Goal: Transaction & Acquisition: Purchase product/service

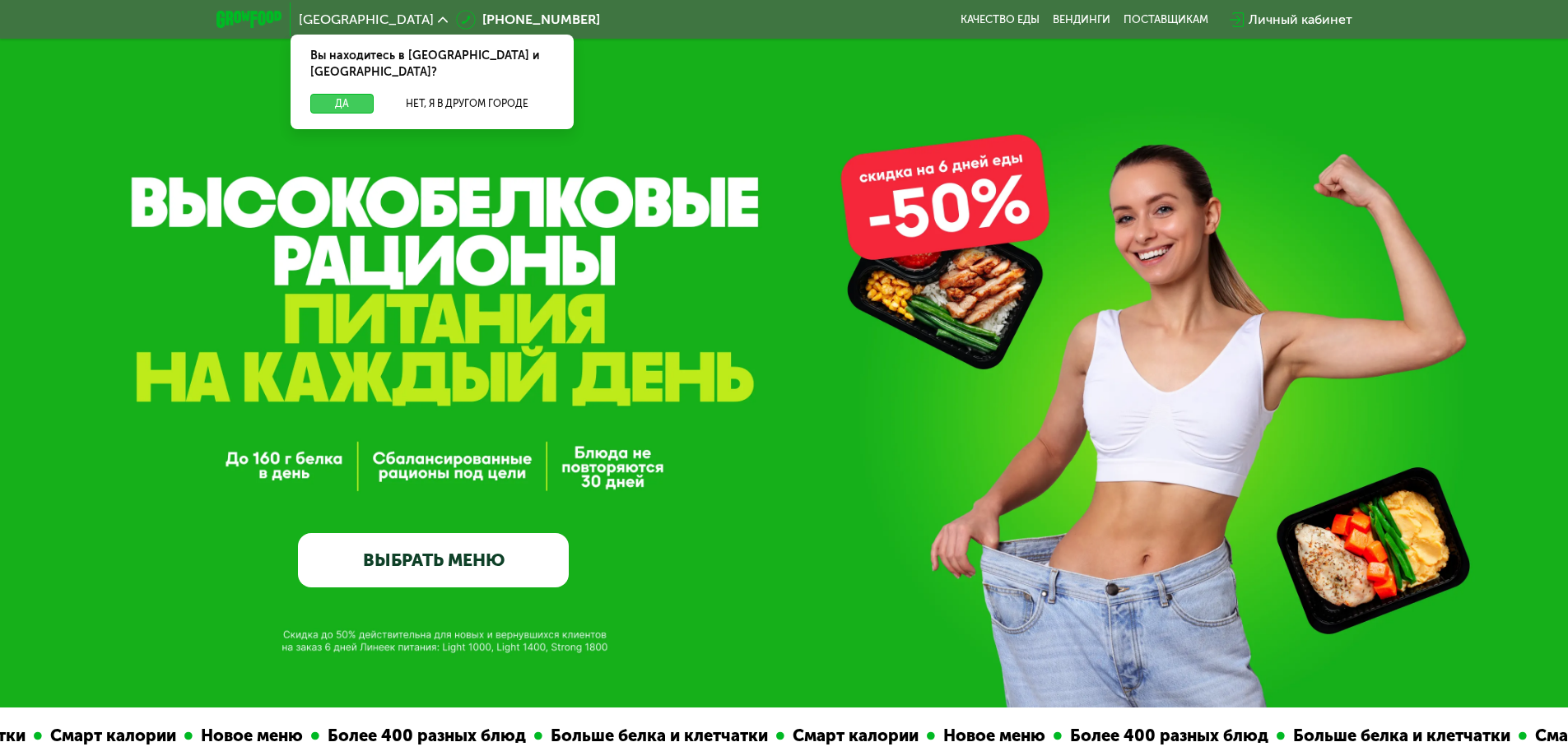
click at [332, 94] on button "Да" at bounding box center [343, 103] width 64 height 20
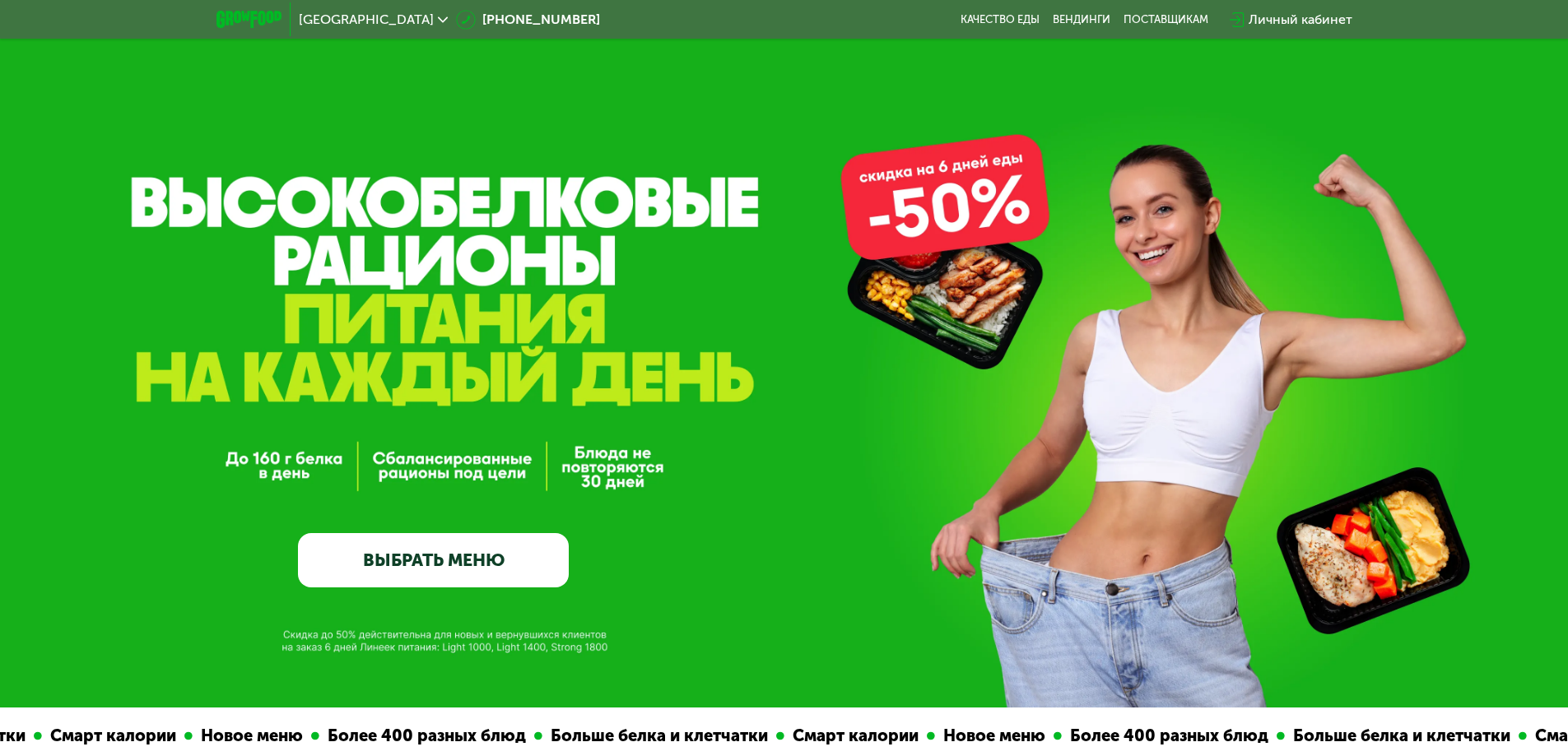
click at [419, 552] on link "ВЫБРАТЬ МЕНЮ" at bounding box center [433, 560] width 271 height 54
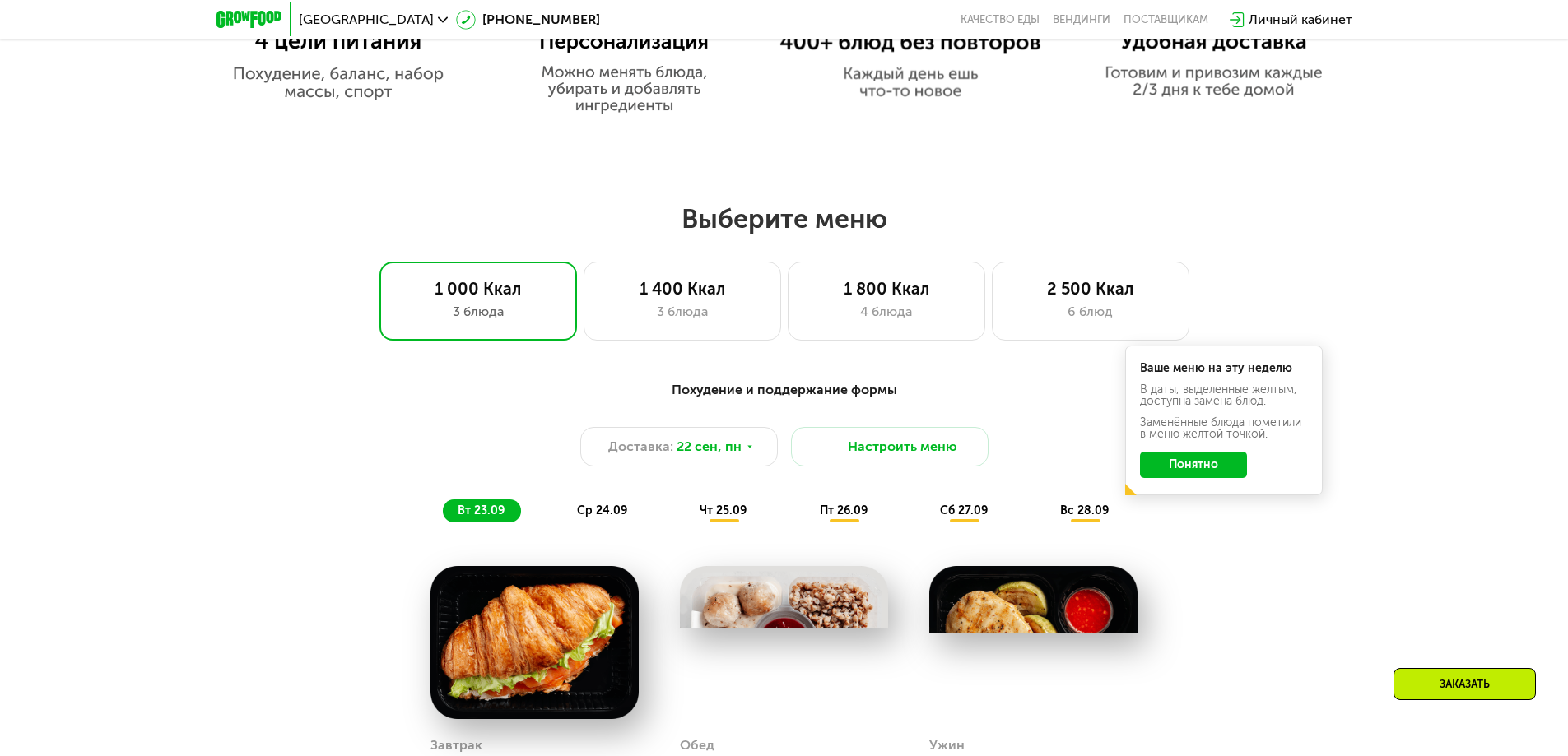
scroll to position [1364, 0]
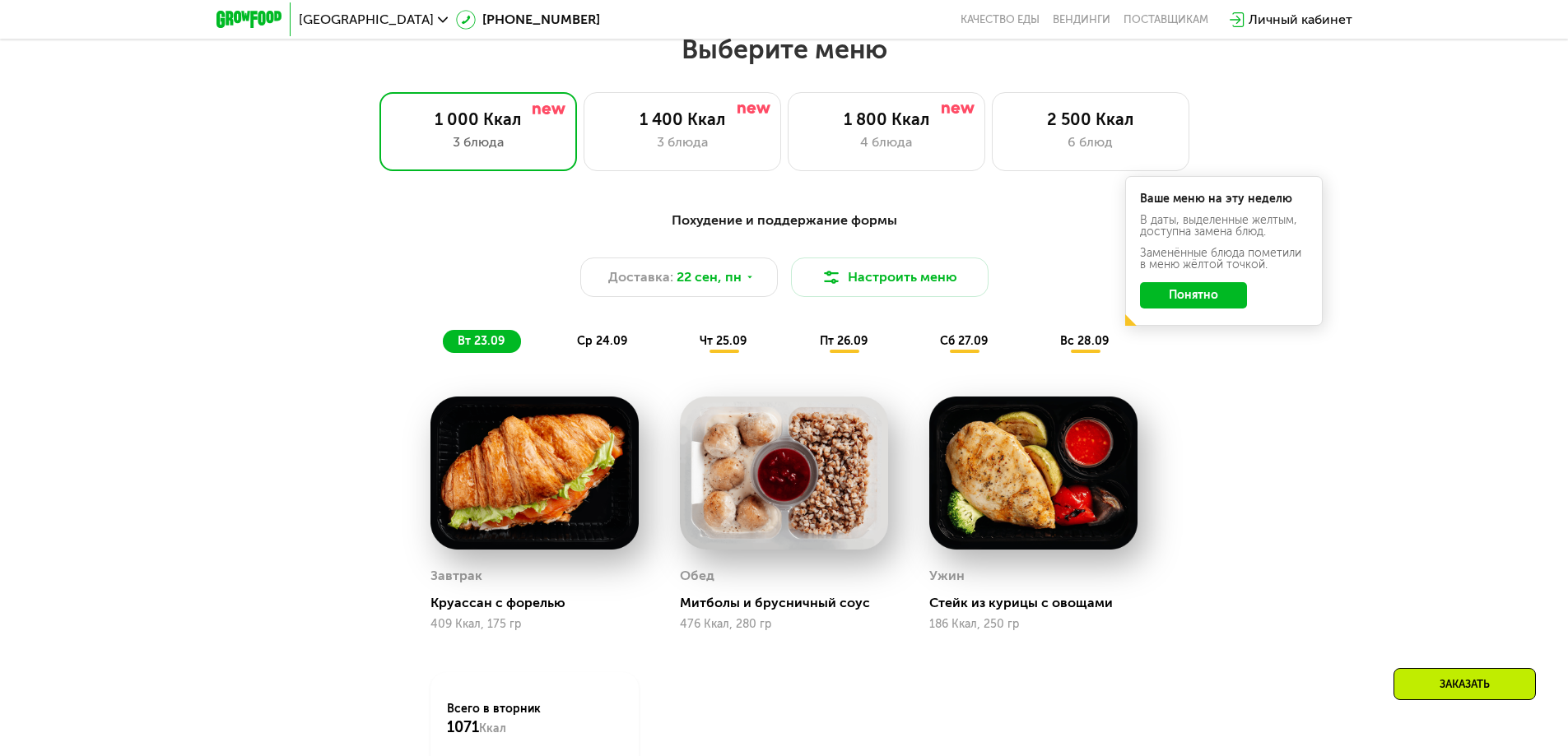
click at [1208, 305] on button "Понятно" at bounding box center [1194, 295] width 107 height 26
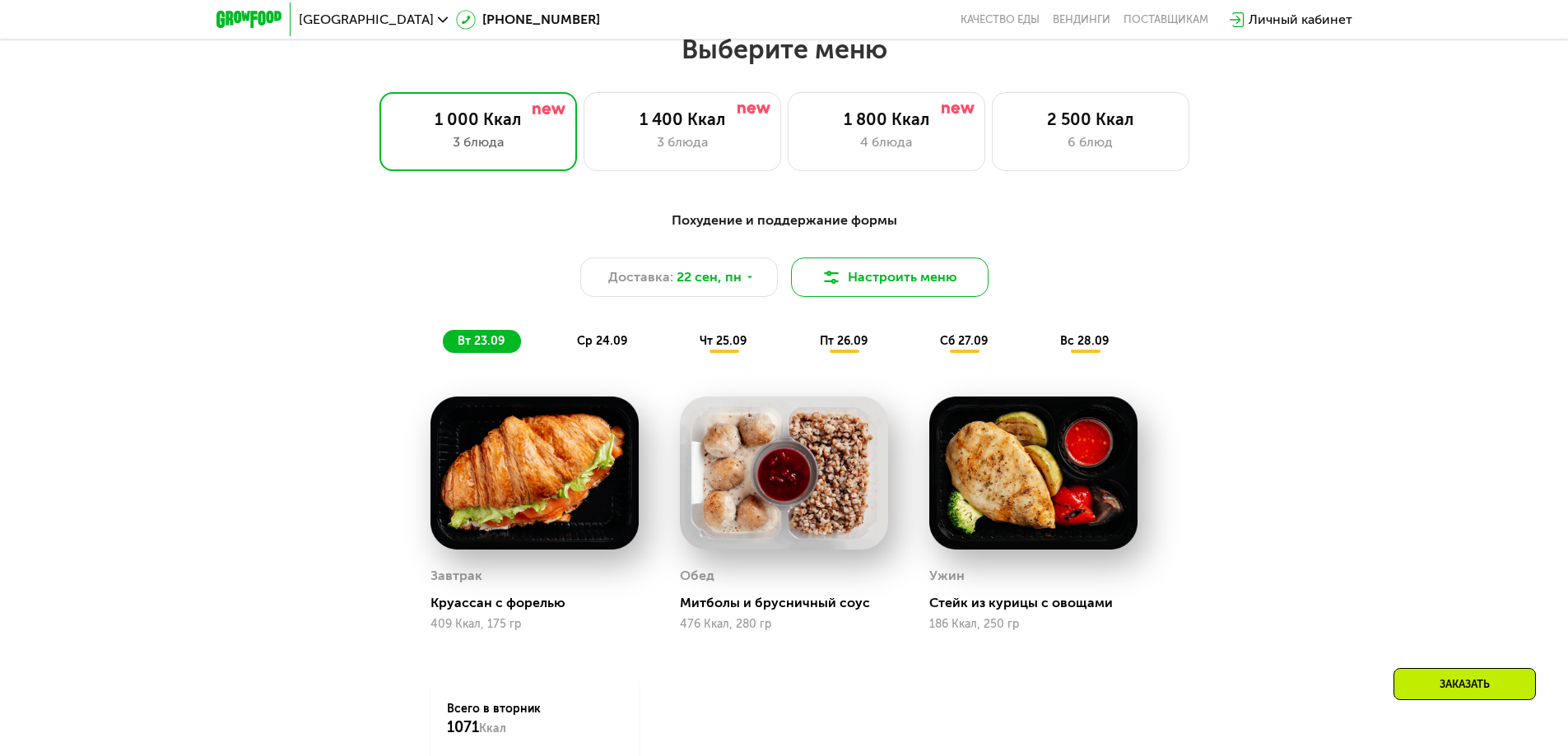
click at [875, 283] on button "Настроить меню" at bounding box center [890, 278] width 197 height 39
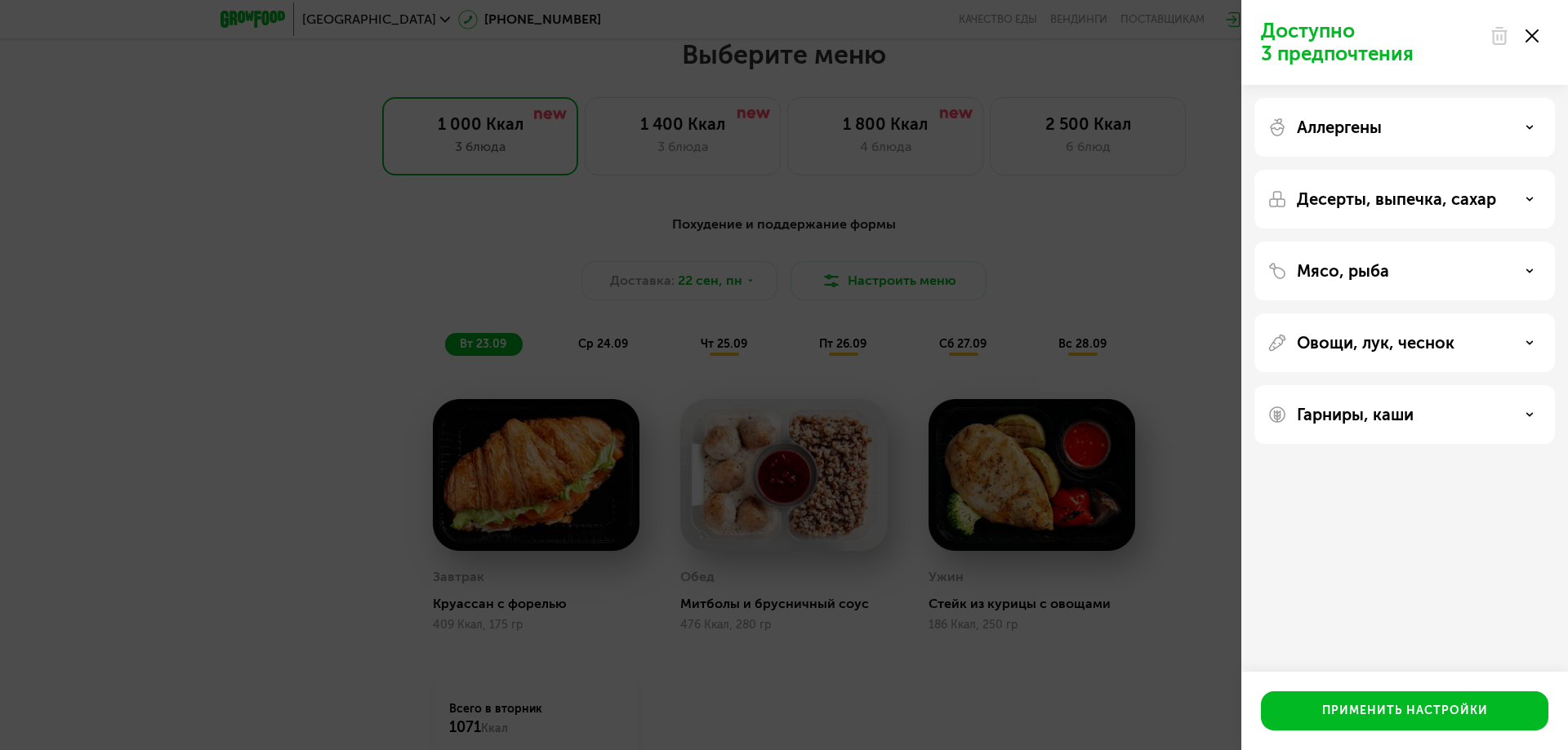
click at [1544, 33] on div at bounding box center [1514, 35] width 69 height 33
click at [1534, 36] on icon at bounding box center [1532, 36] width 13 height 13
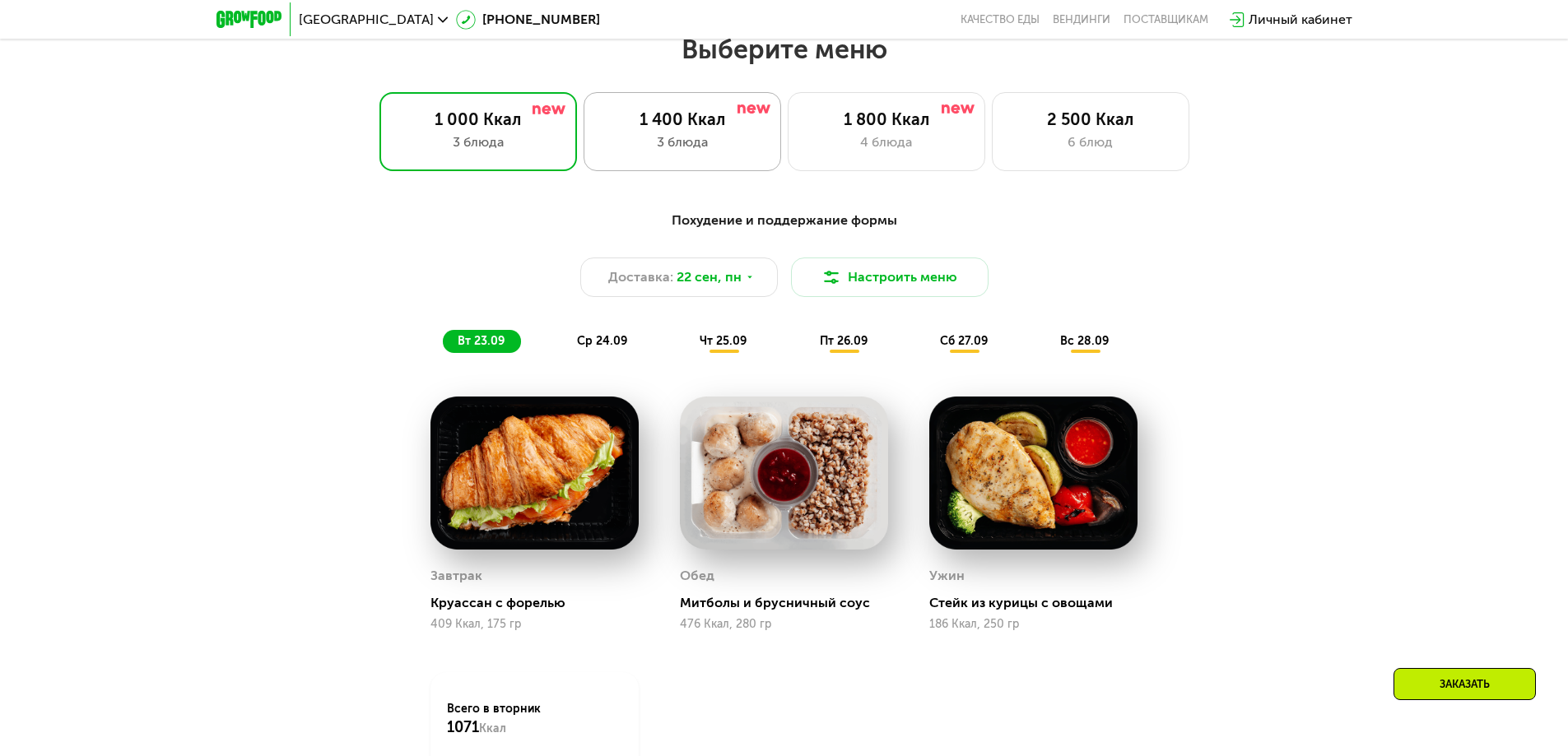
click at [636, 159] on div "1 400 Ккал 3 блюда" at bounding box center [682, 131] width 197 height 79
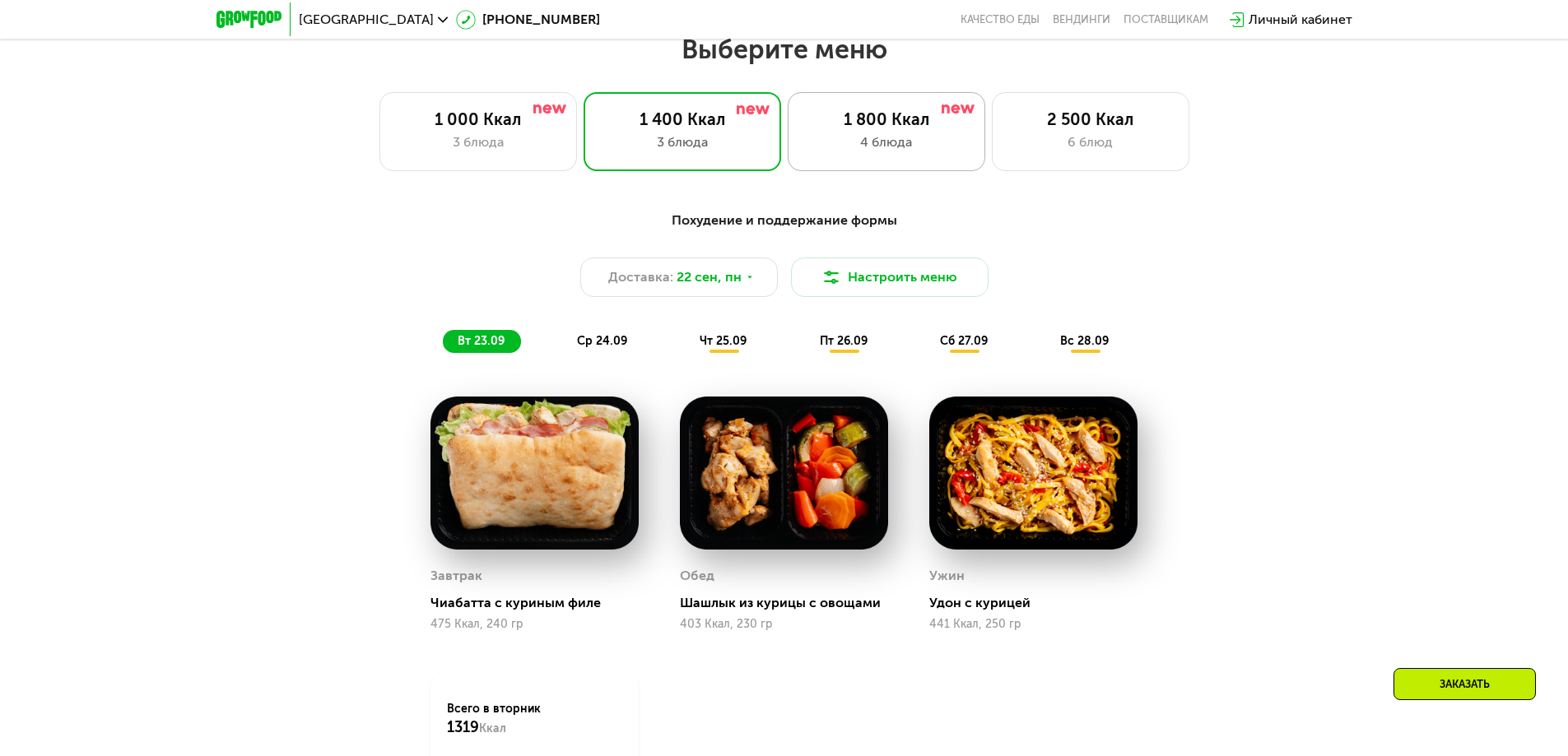
click at [833, 152] on div "4 блюда" at bounding box center [887, 142] width 163 height 20
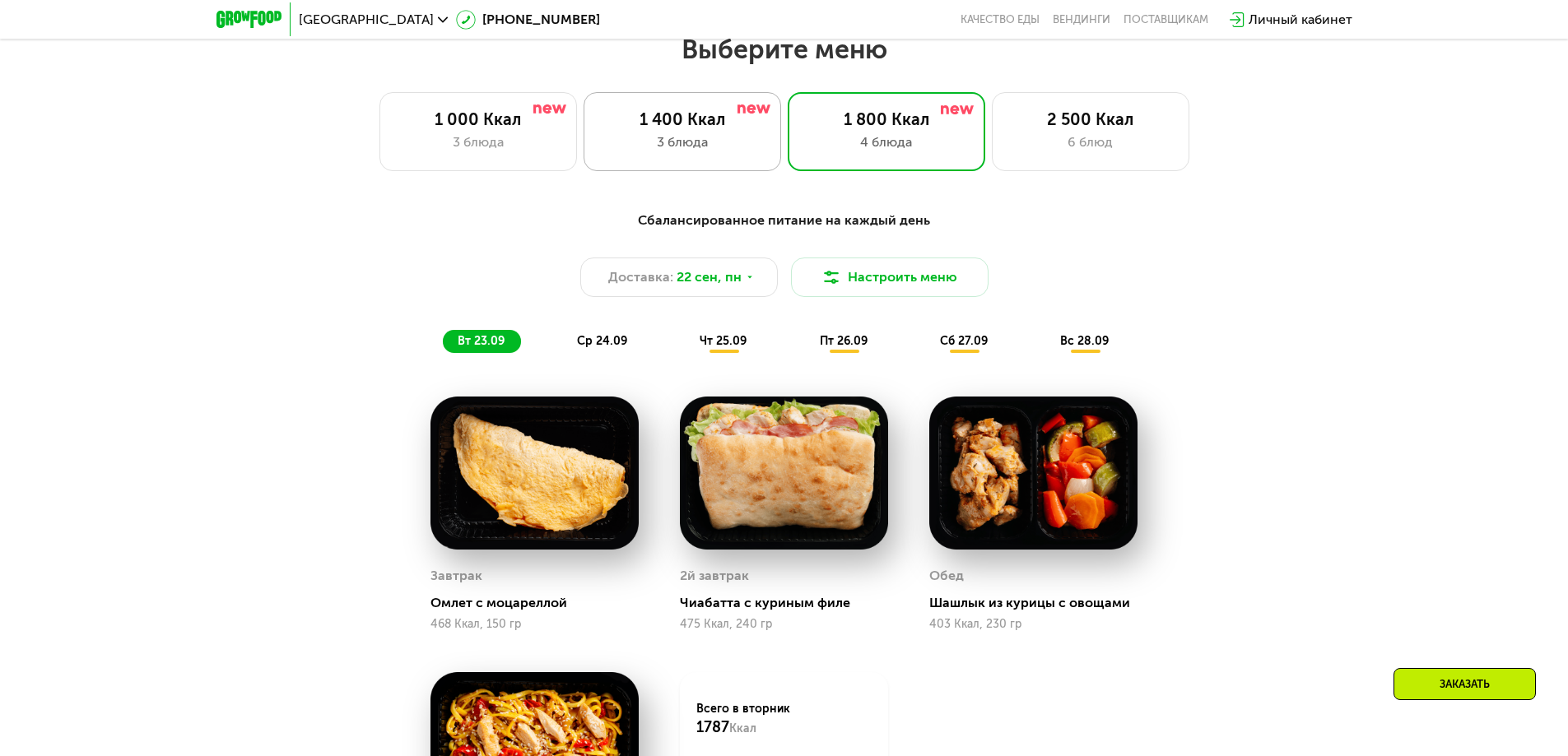
click at [741, 152] on div "3 блюда" at bounding box center [682, 142] width 163 height 20
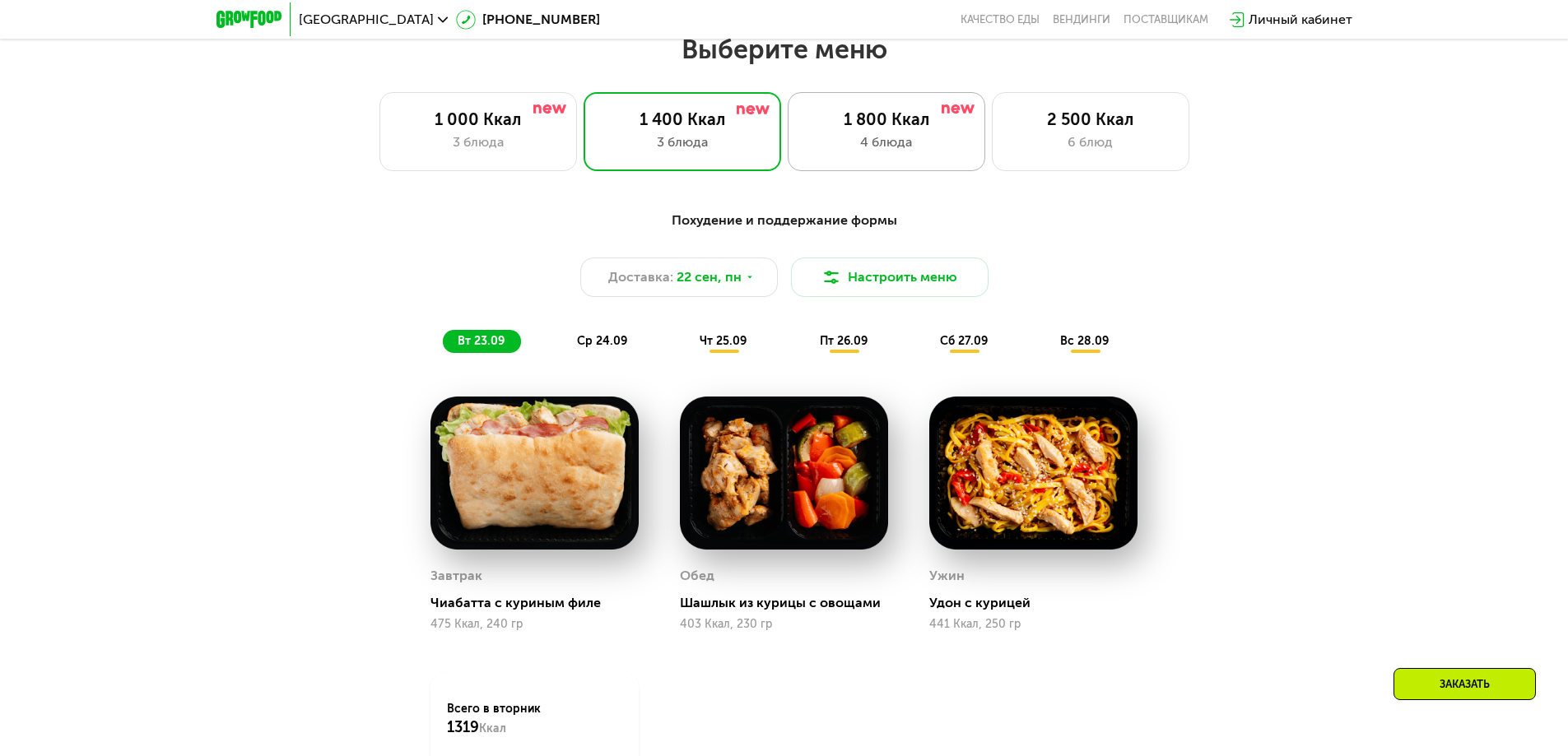
click at [843, 171] on div "1 800 Ккал 4 блюда" at bounding box center [886, 131] width 197 height 79
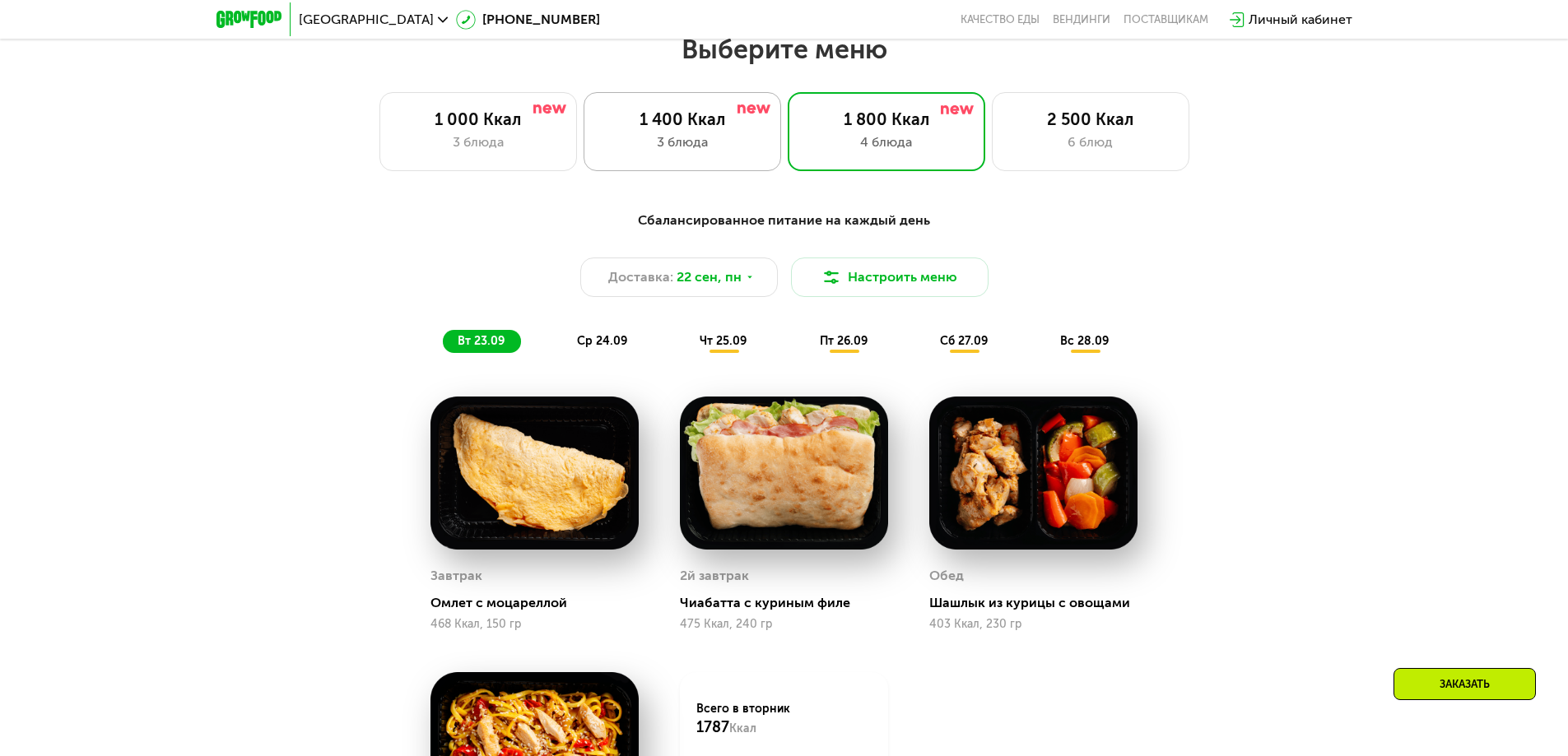
click at [710, 163] on div "1 400 Ккал 3 блюда" at bounding box center [682, 131] width 197 height 79
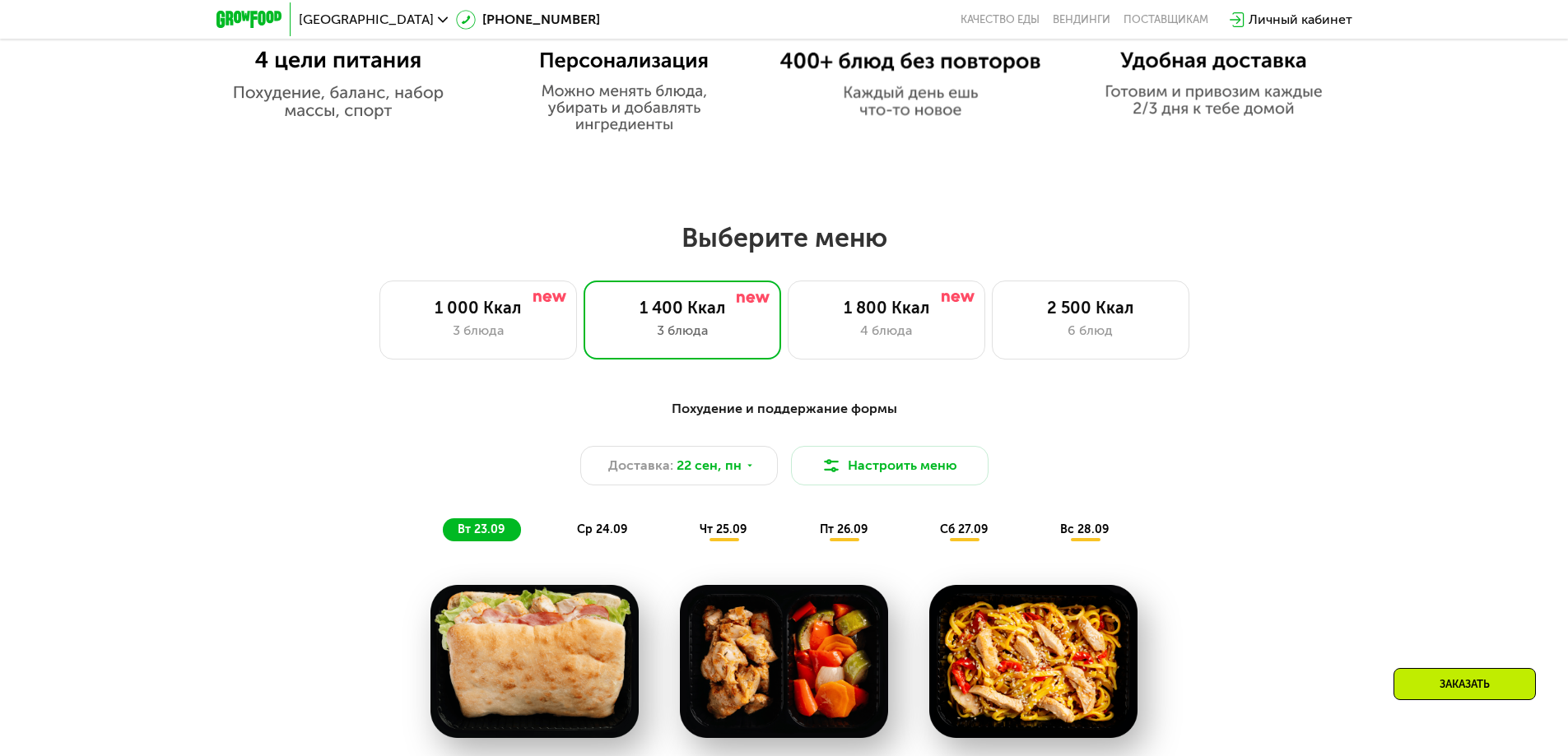
scroll to position [1144, 0]
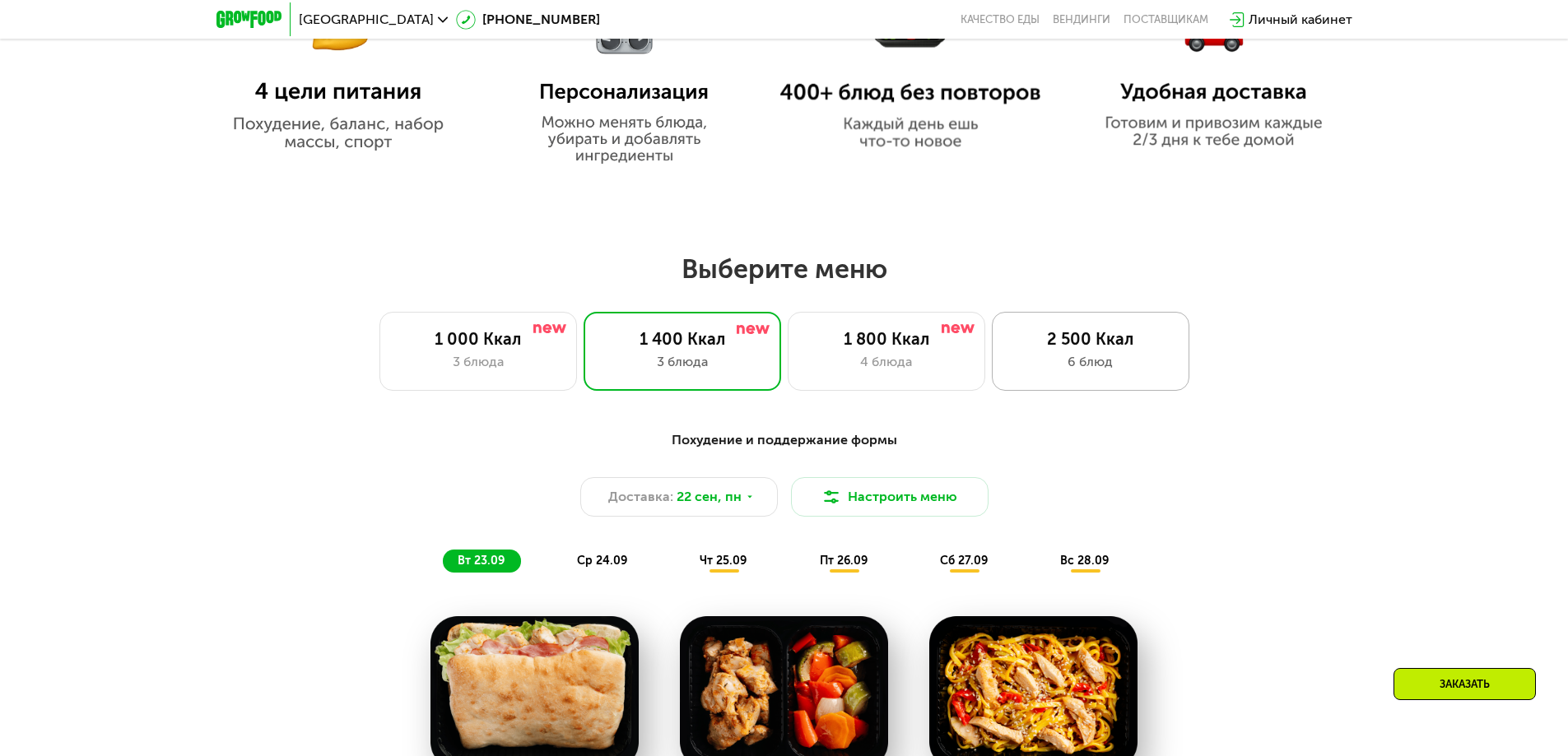
click at [1041, 371] on div "6 блюд" at bounding box center [1090, 361] width 163 height 20
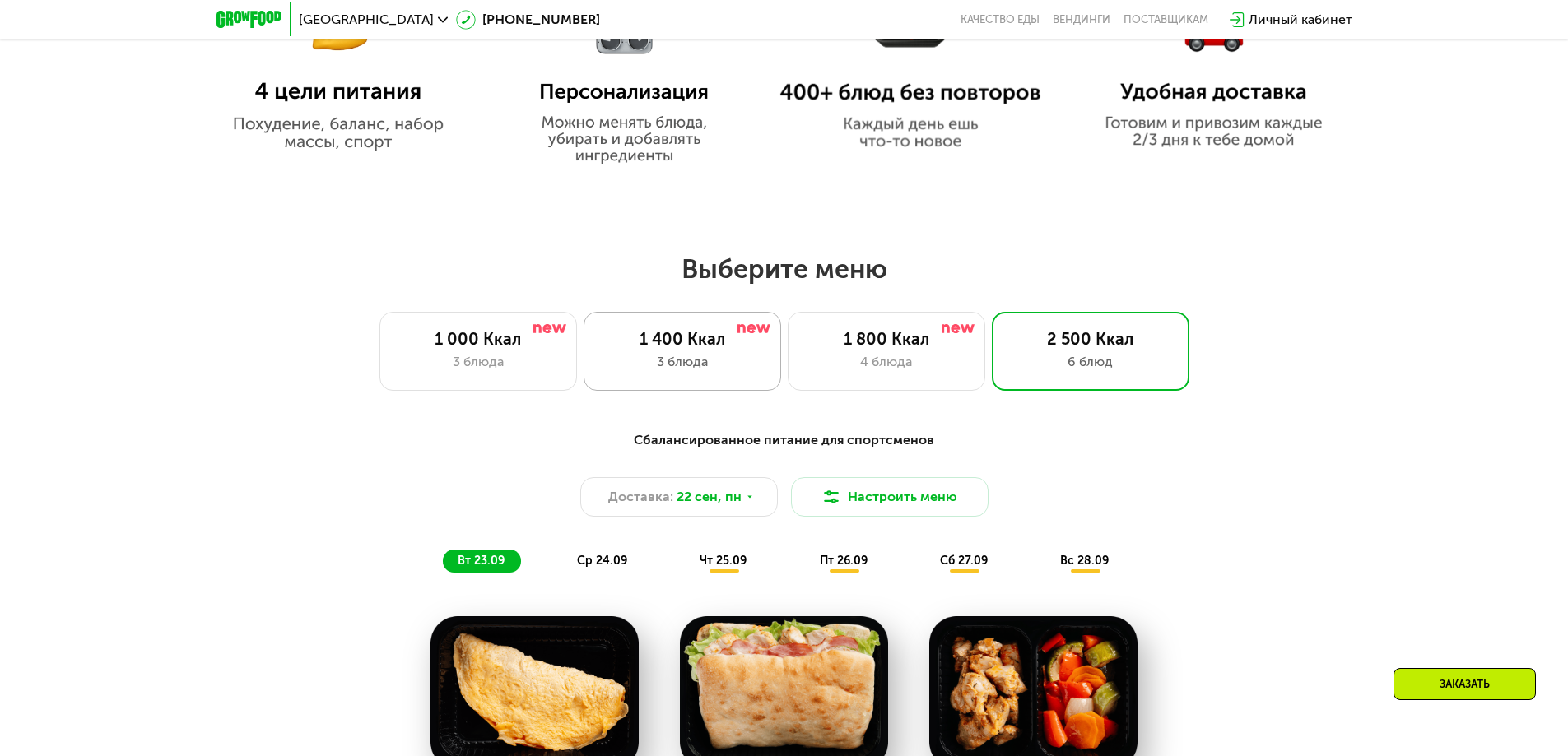
click at [679, 369] on div "3 блюда" at bounding box center [682, 361] width 163 height 20
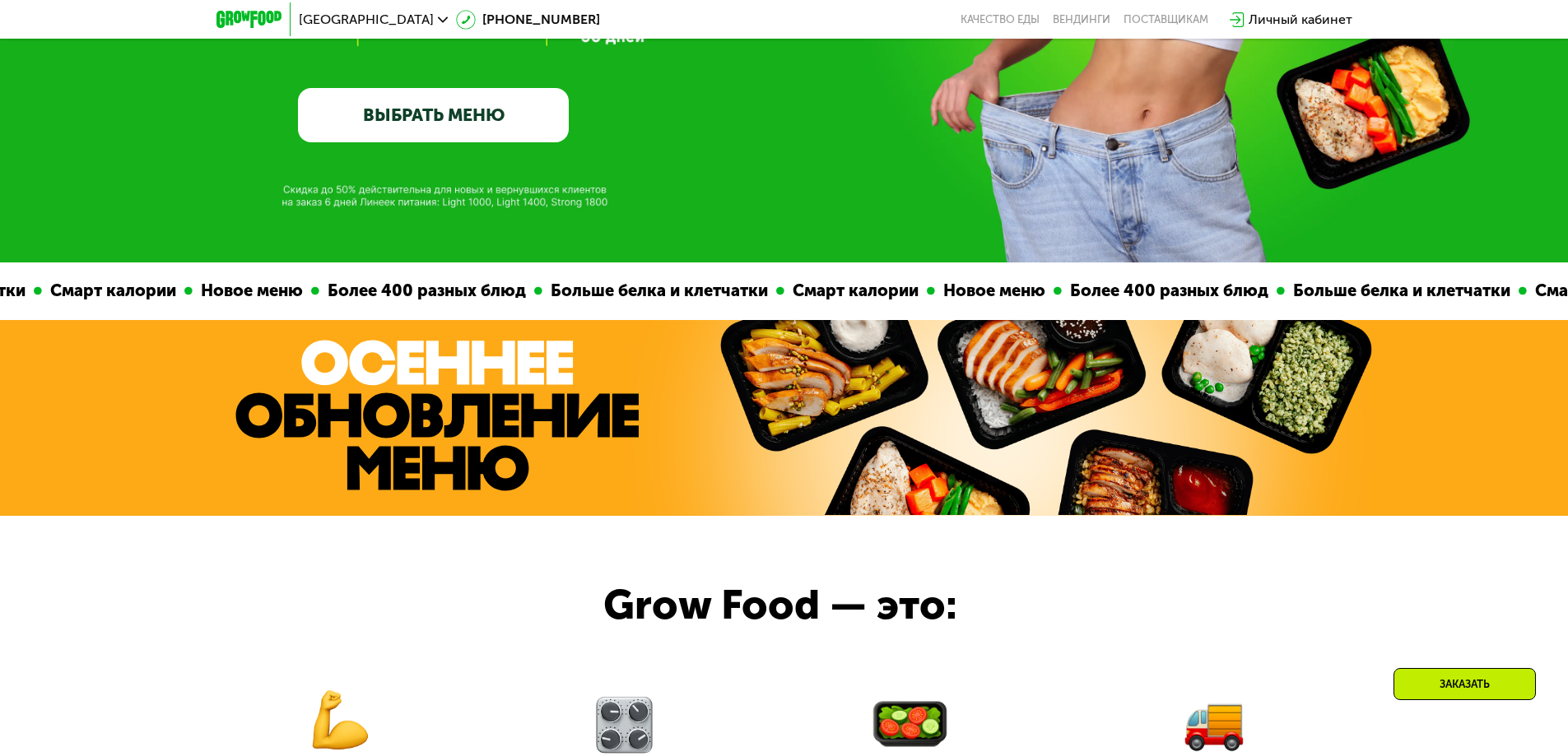
scroll to position [0, 0]
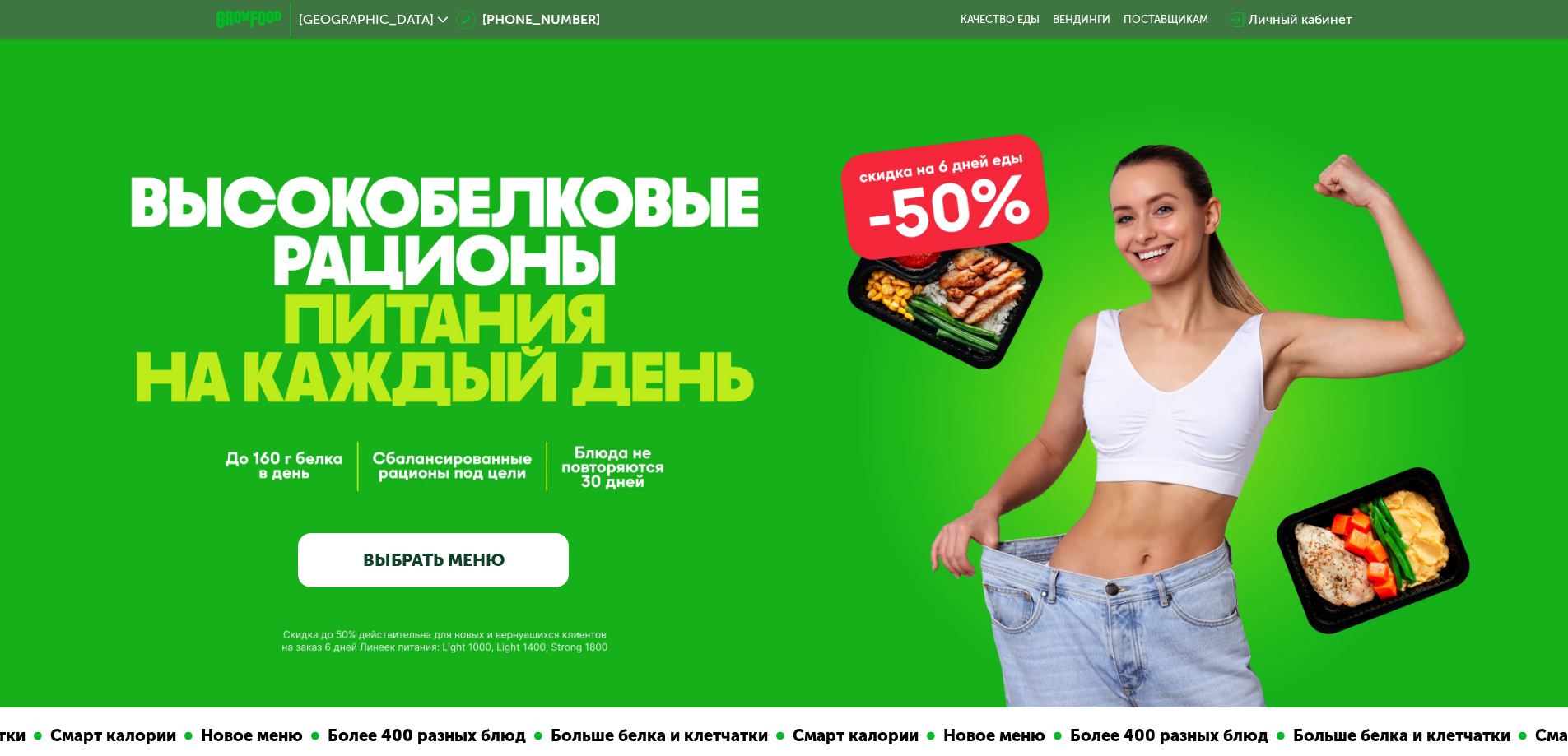
click at [1268, 20] on div "Личный кабинет" at bounding box center [1300, 20] width 104 height 20
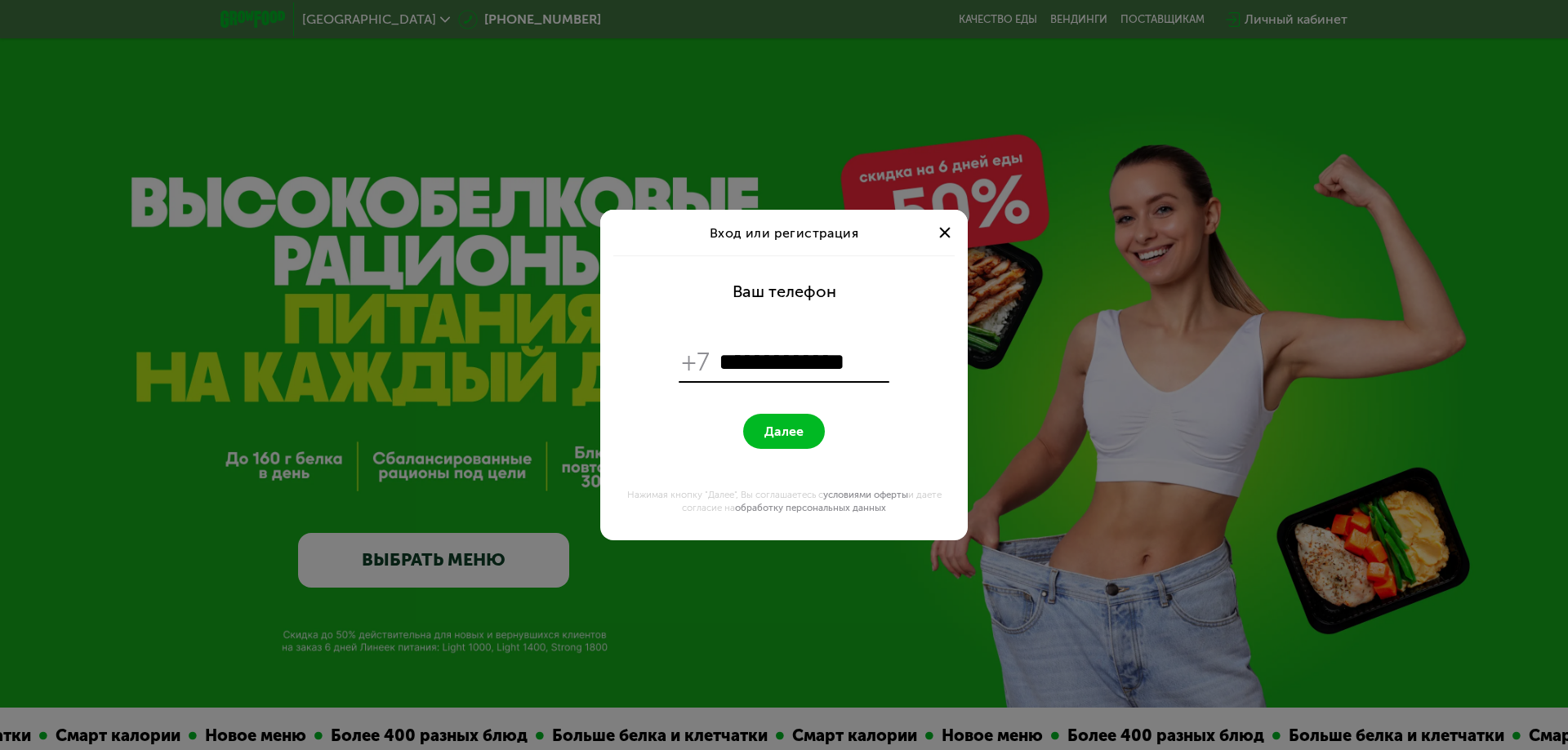
type input "**********"
click at [762, 436] on button "Далее" at bounding box center [784, 432] width 82 height 35
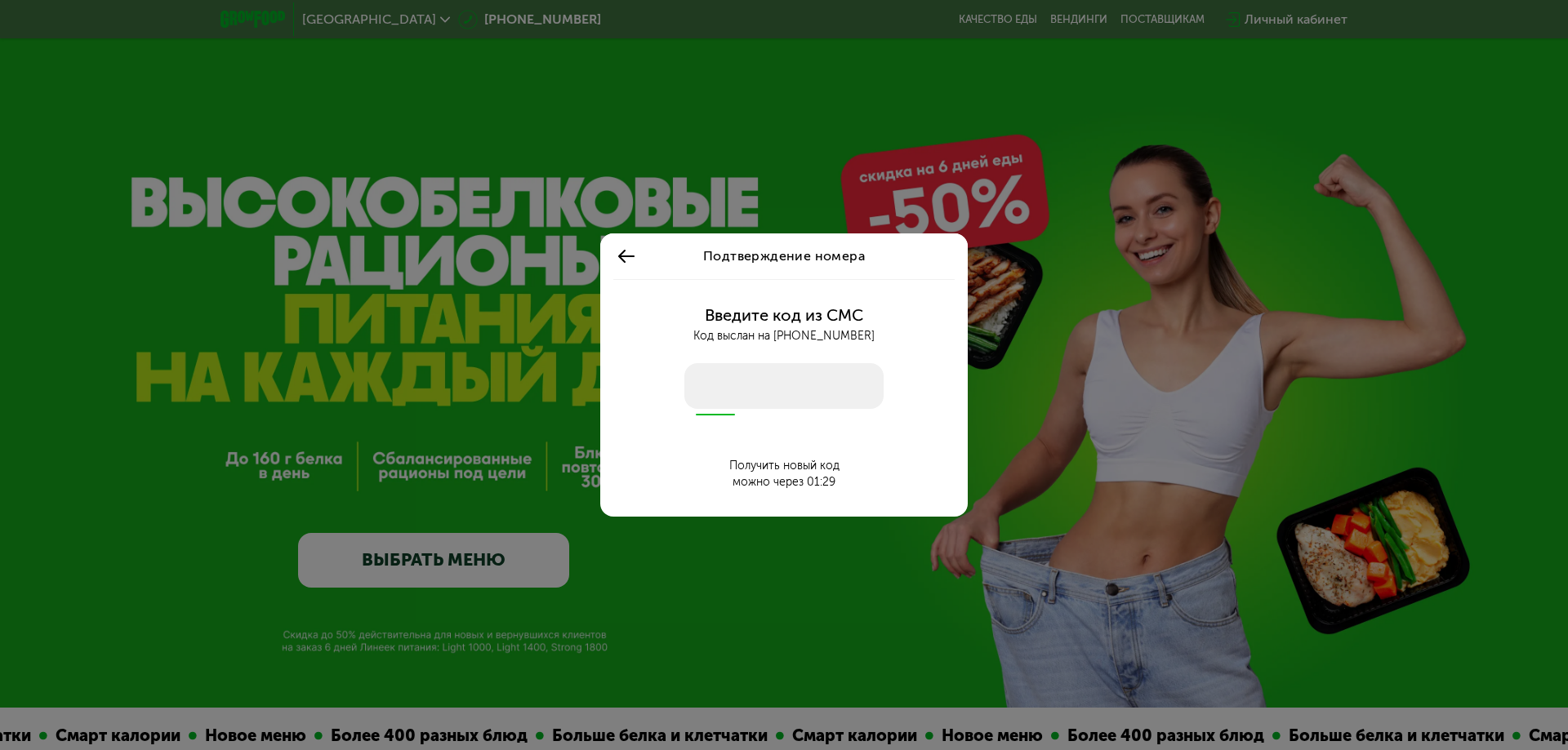
click at [765, 385] on input "number" at bounding box center [784, 385] width 199 height 46
type input "****"
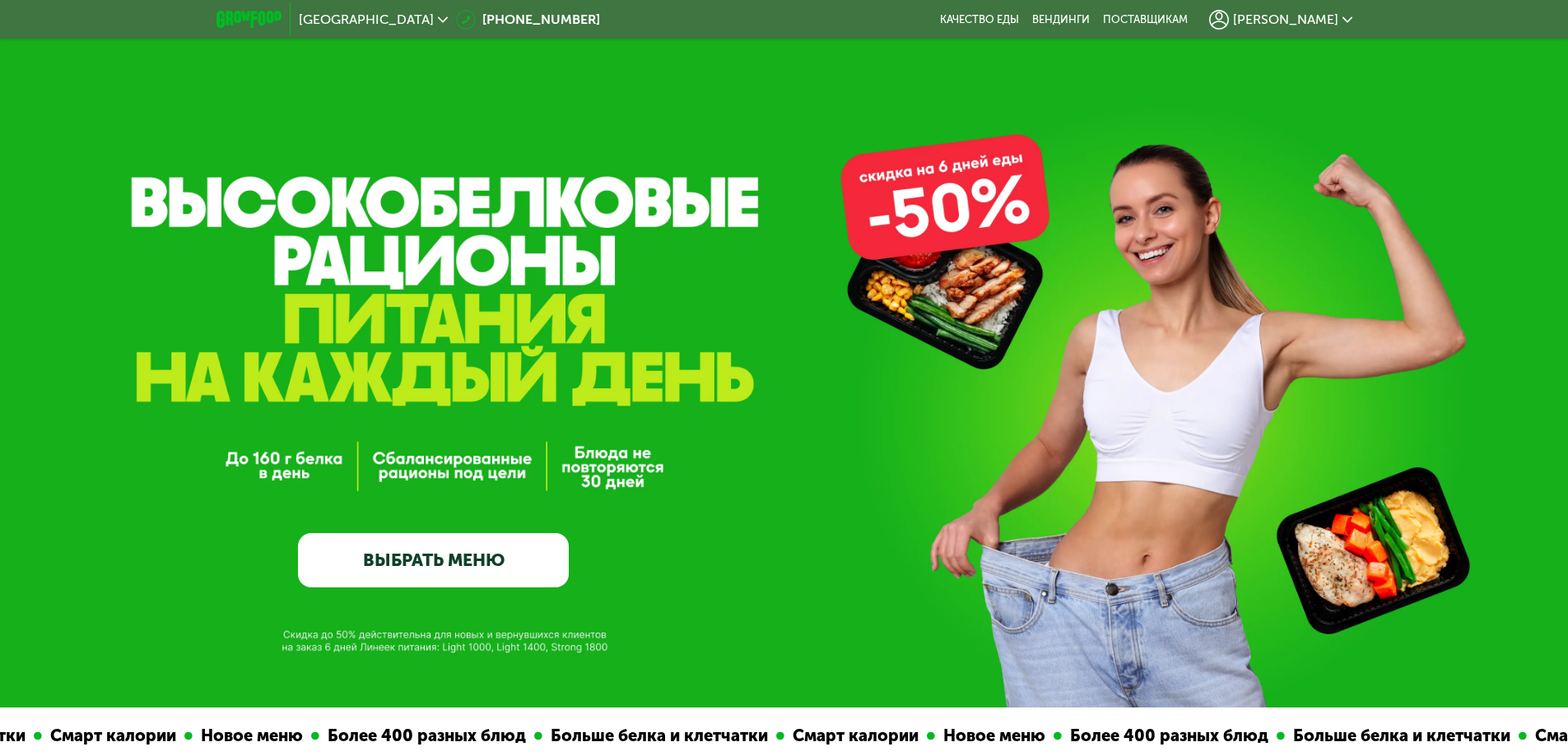
click at [1315, 15] on span "[PERSON_NAME]" at bounding box center [1286, 20] width 105 height 13
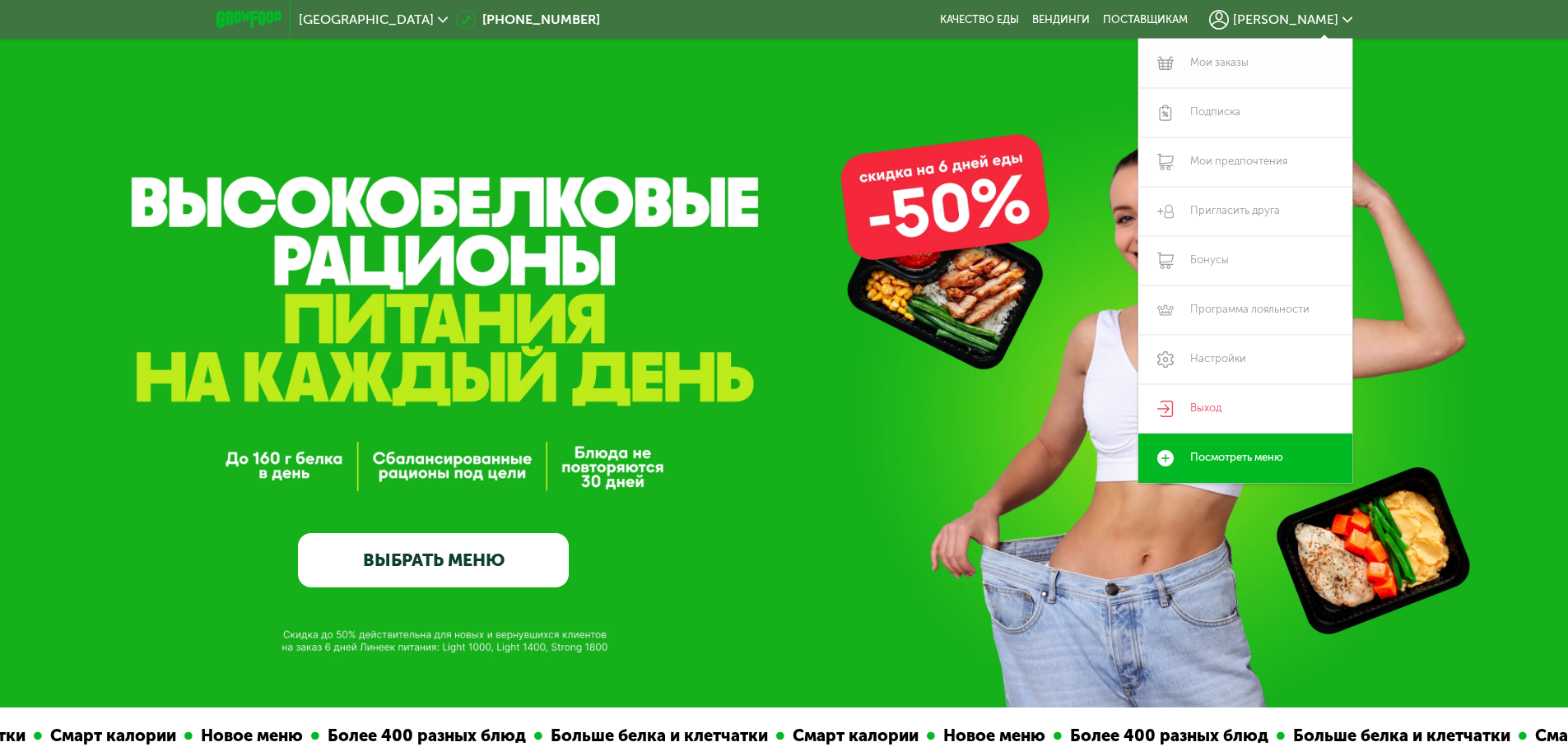
click at [1219, 61] on link "Мои заказы" at bounding box center [1245, 63] width 214 height 50
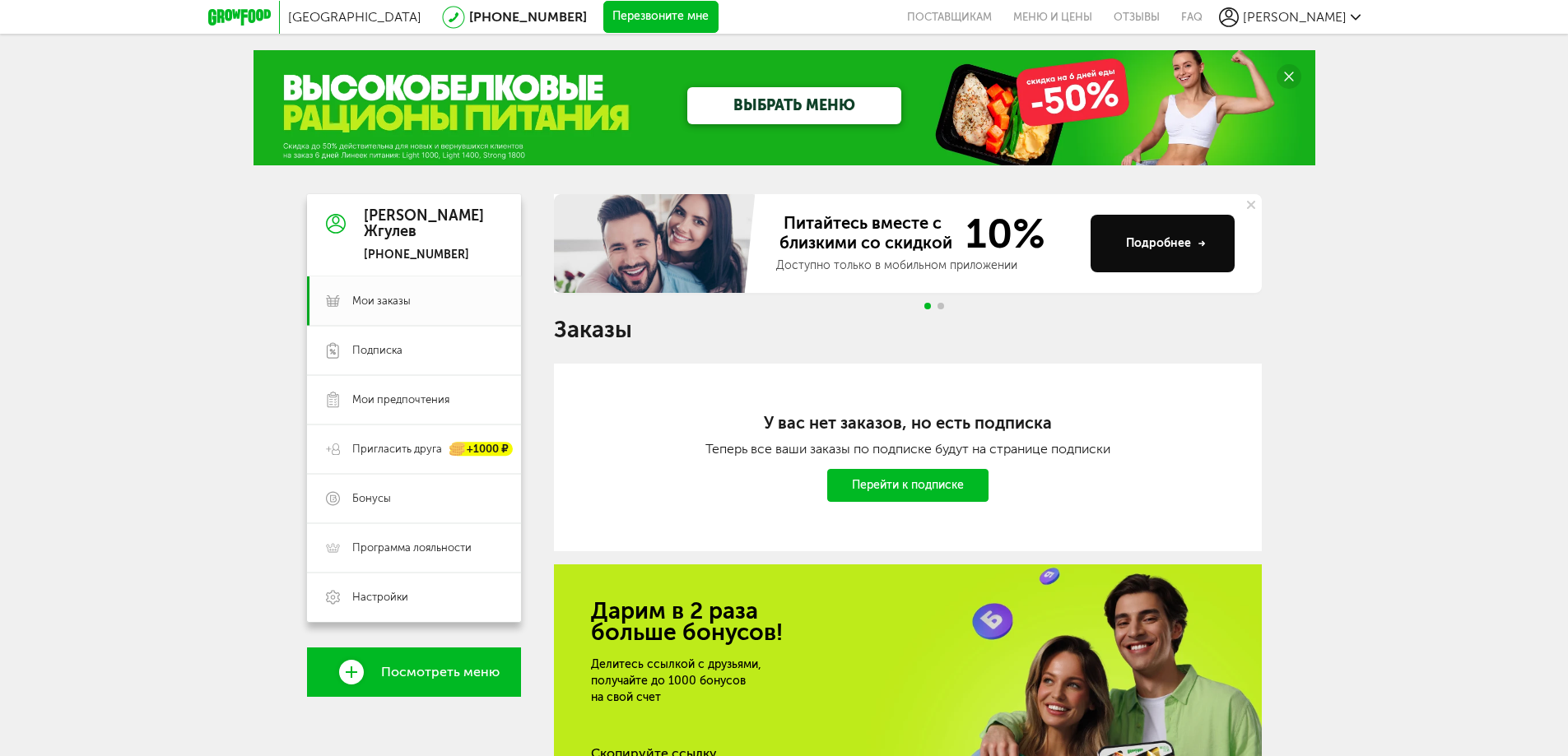
click at [860, 491] on link "Перейти к подписке" at bounding box center [907, 485] width 161 height 33
click at [374, 292] on link "Мои заказы" at bounding box center [414, 301] width 214 height 50
click at [375, 305] on span "Мои заказы" at bounding box center [381, 301] width 58 height 15
click at [791, 110] on link "ВЫБРАТЬ МЕНЮ" at bounding box center [794, 105] width 214 height 37
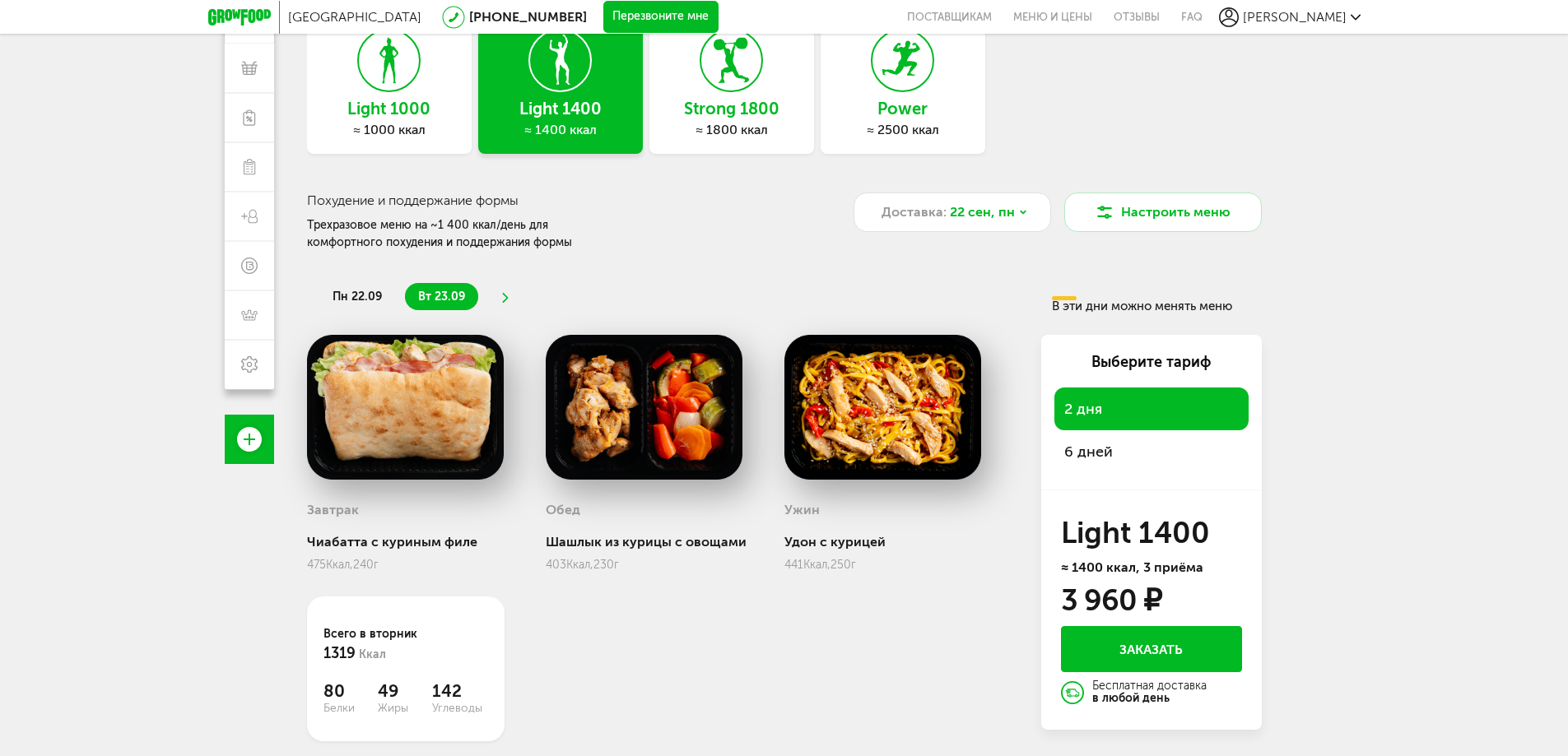
scroll to position [156, 0]
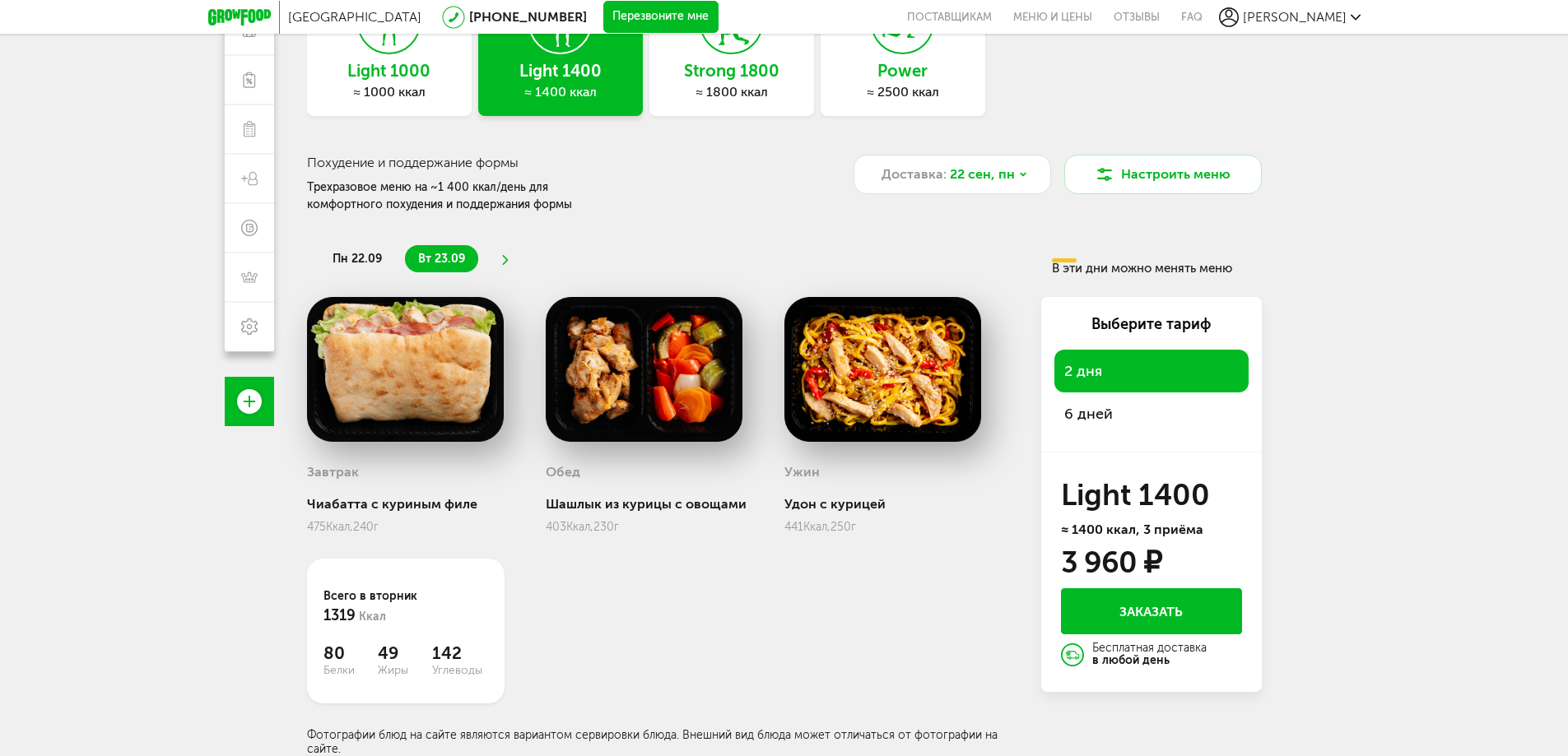
click at [1078, 416] on span "6 дней" at bounding box center [1151, 414] width 175 height 23
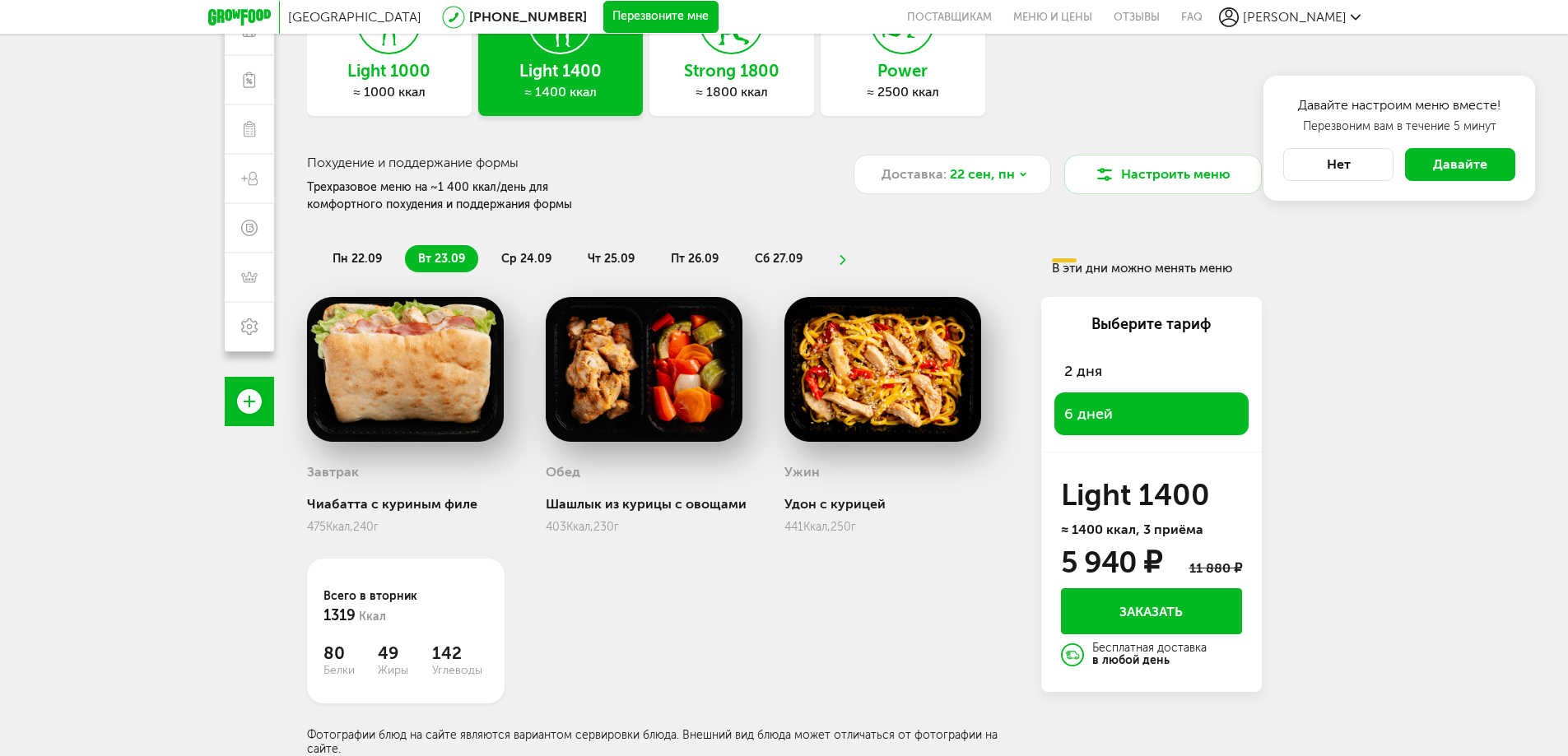
click at [1376, 175] on button "Нет" at bounding box center [1338, 164] width 111 height 33
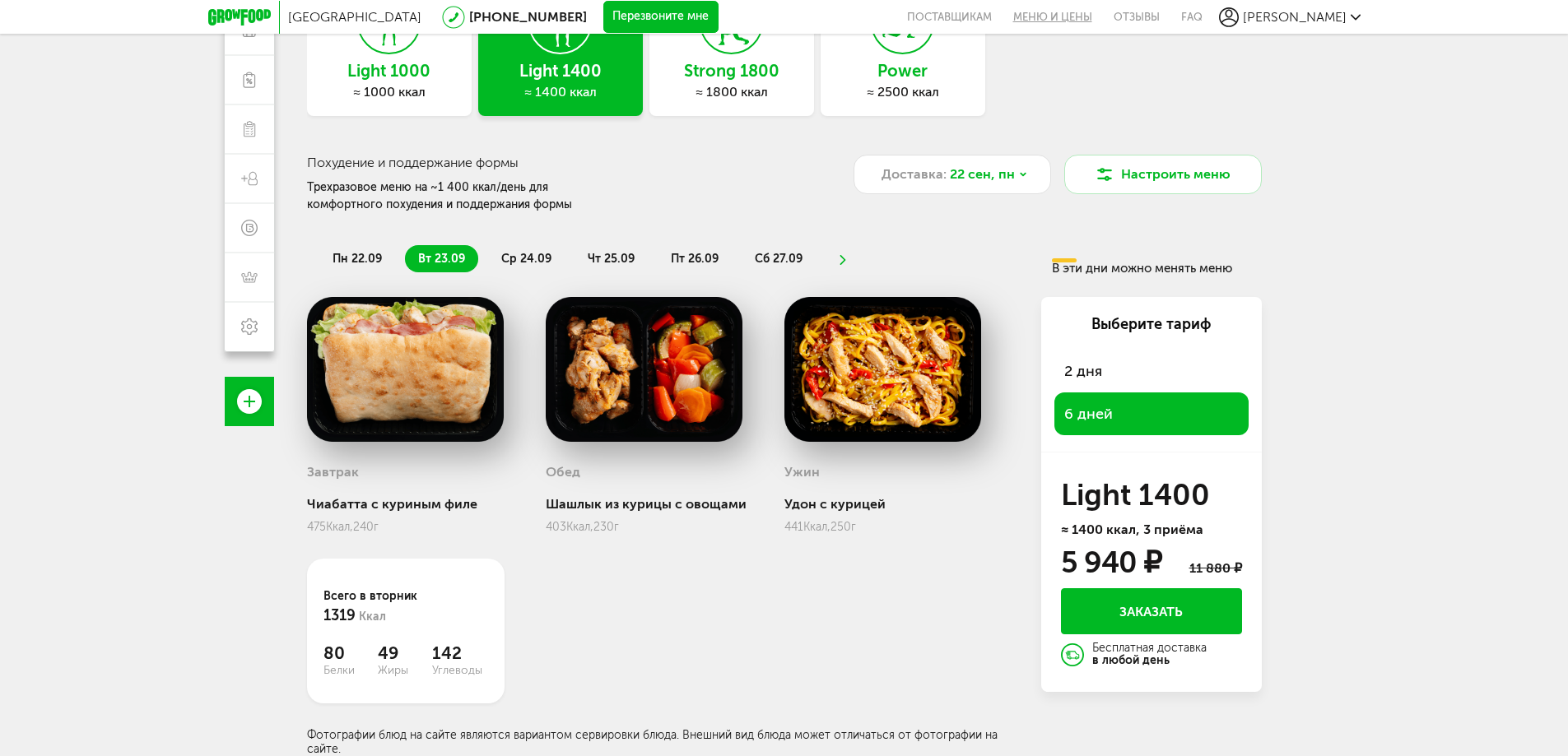
click at [1103, 16] on link "Меню и цены" at bounding box center [1052, 17] width 100 height 34
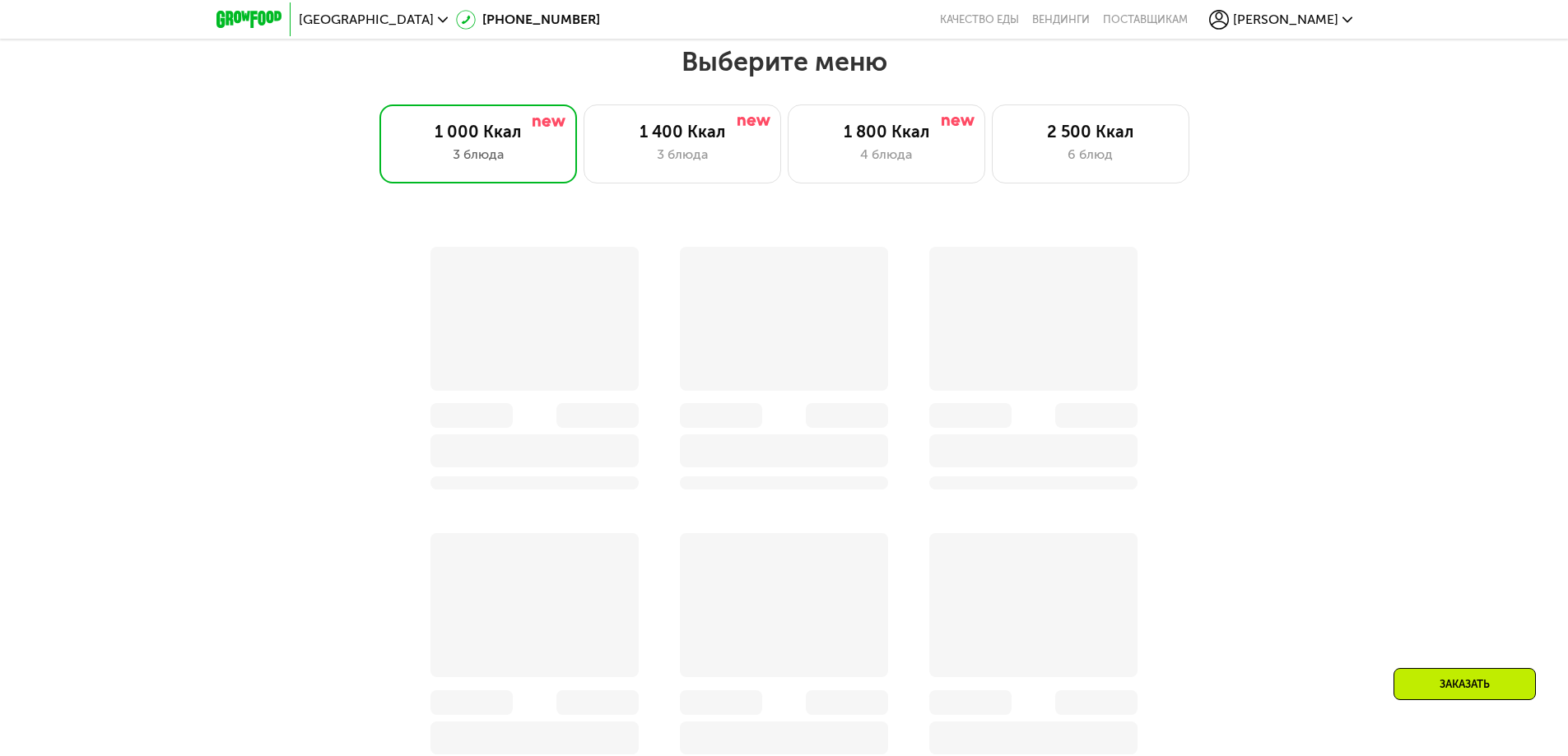
scroll to position [1364, 0]
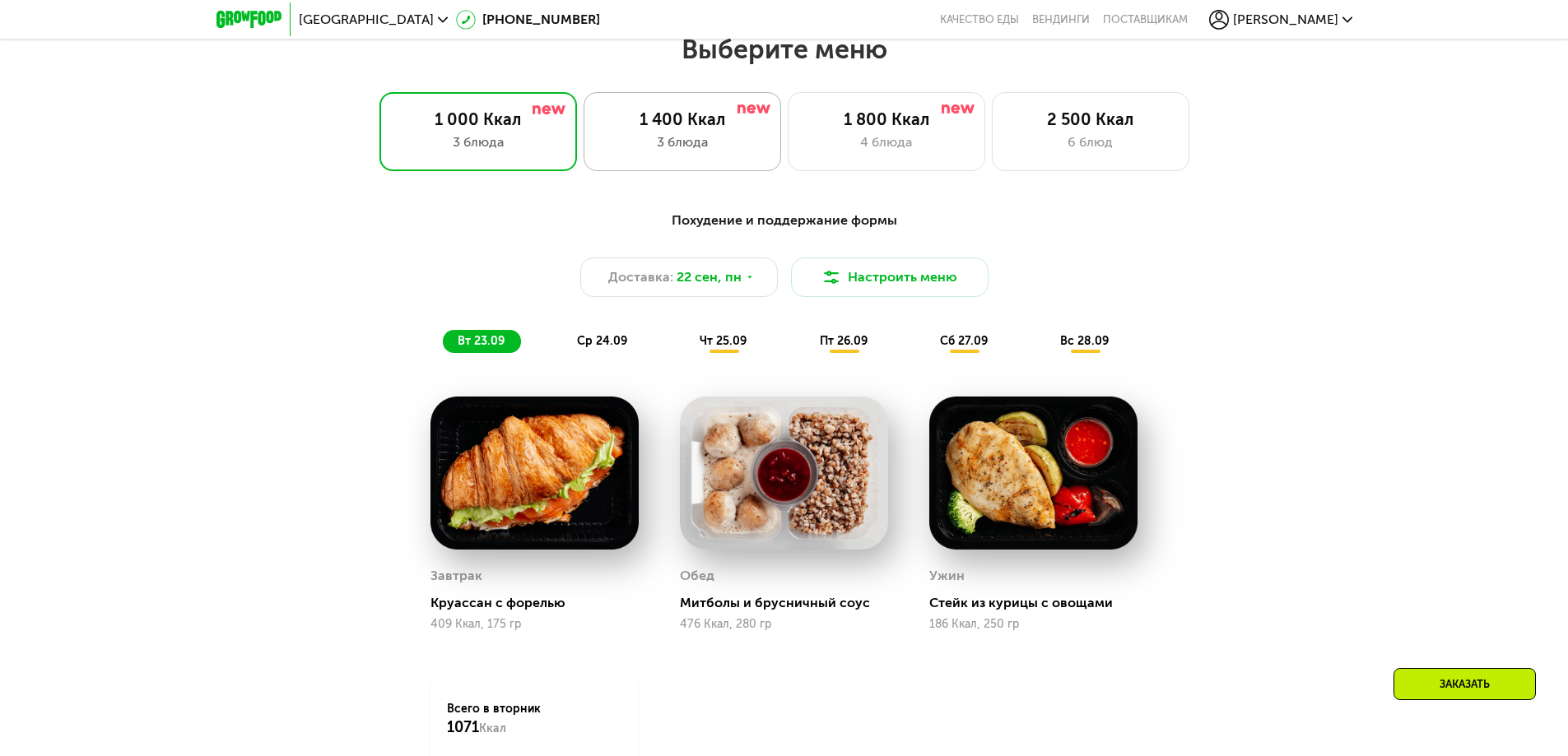
click at [639, 163] on div "1 400 Ккал 3 блюда" at bounding box center [682, 131] width 197 height 79
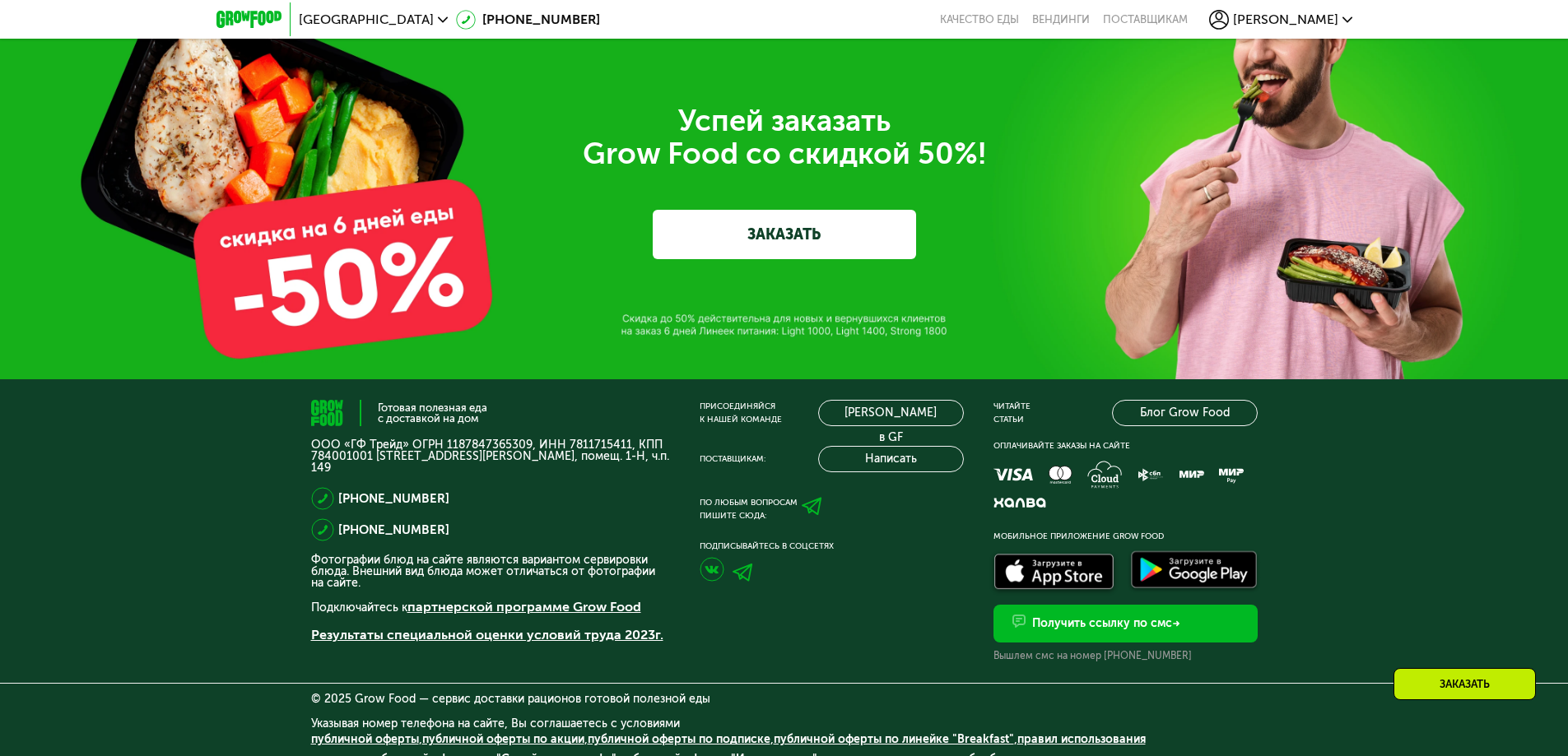
scroll to position [5531, 0]
